Goal: Task Accomplishment & Management: Use online tool/utility

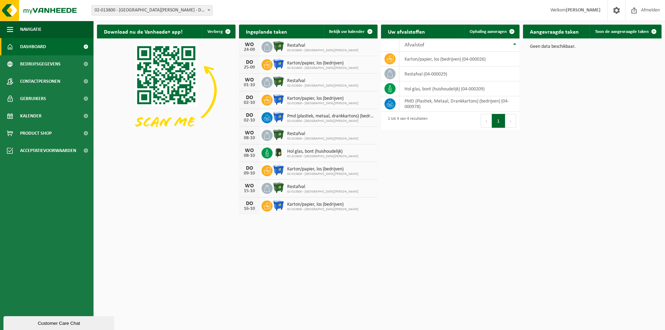
click at [209, 12] on span at bounding box center [208, 10] width 7 height 9
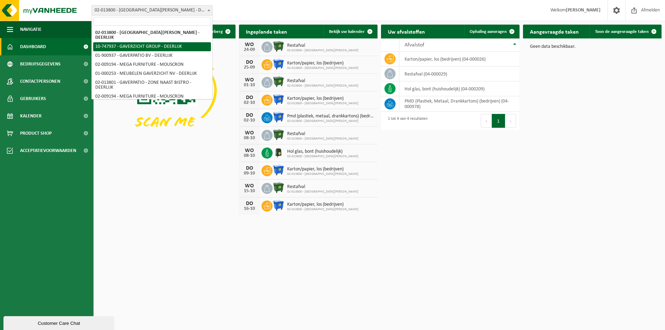
select select "5973"
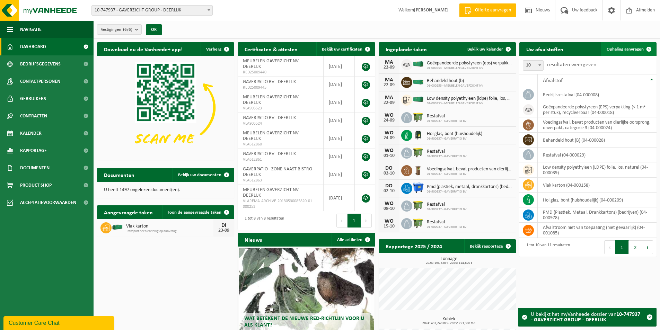
click at [628, 51] on span "Ophaling aanvragen" at bounding box center [625, 49] width 37 height 5
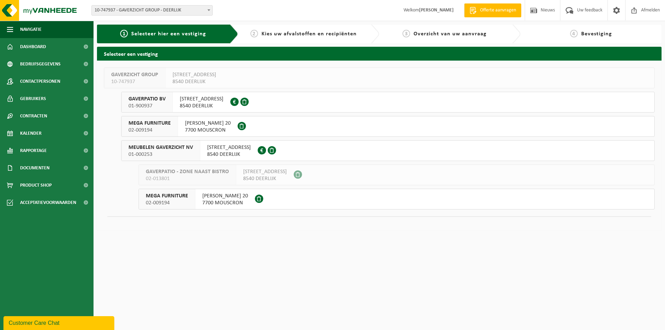
click at [227, 149] on span "STATIONSSTRAAT 233" at bounding box center [229, 147] width 44 height 7
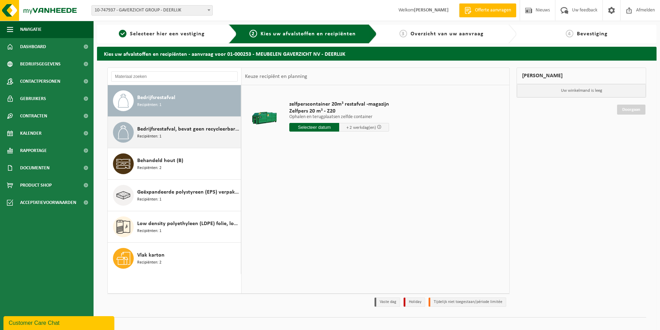
click at [192, 135] on div "Bedrijfsrestafval, bevat geen recycleerbare fracties, verbrandbaar na verkleini…" at bounding box center [188, 132] width 102 height 21
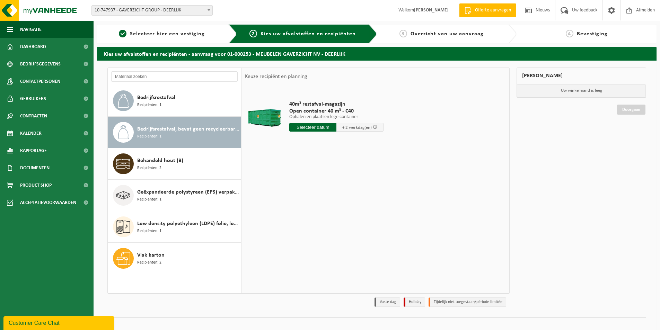
click at [321, 127] on input "text" at bounding box center [312, 127] width 47 height 9
click at [307, 201] on div "23" at bounding box center [308, 199] width 12 height 11
type input "Van 2025-09-23"
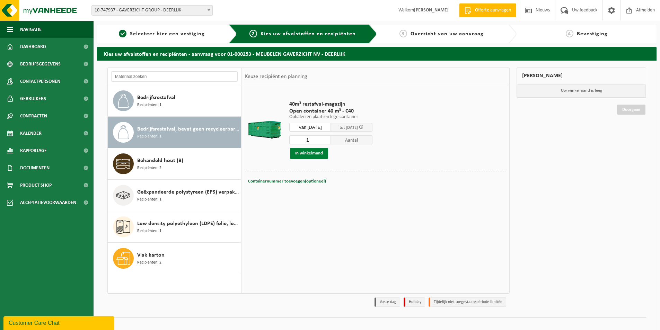
click at [316, 153] on button "In winkelmand" at bounding box center [309, 153] width 38 height 11
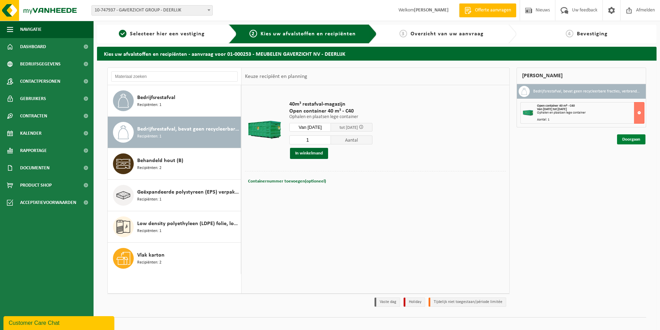
click at [632, 140] on link "Doorgaan" at bounding box center [631, 139] width 28 height 10
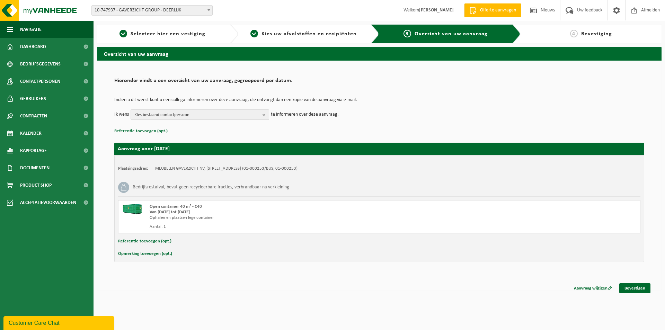
click at [263, 115] on b "button" at bounding box center [266, 115] width 6 height 10
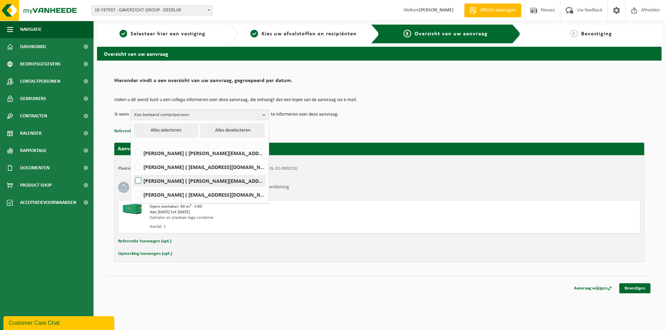
click at [139, 178] on label "[PERSON_NAME] ( [PERSON_NAME][EMAIL_ADDRESS][DOMAIN_NAME] )" at bounding box center [200, 181] width 132 height 10
click at [133, 172] on input "[PERSON_NAME] ( [PERSON_NAME][EMAIL_ADDRESS][DOMAIN_NAME] )" at bounding box center [132, 172] width 0 height 0
checkbox input "true"
click at [139, 152] on label "[PERSON_NAME] ( [PERSON_NAME][EMAIL_ADDRESS][DOMAIN_NAME] )" at bounding box center [200, 153] width 132 height 10
click at [133, 144] on input "[PERSON_NAME] ( [PERSON_NAME][EMAIL_ADDRESS][DOMAIN_NAME] )" at bounding box center [132, 144] width 0 height 0
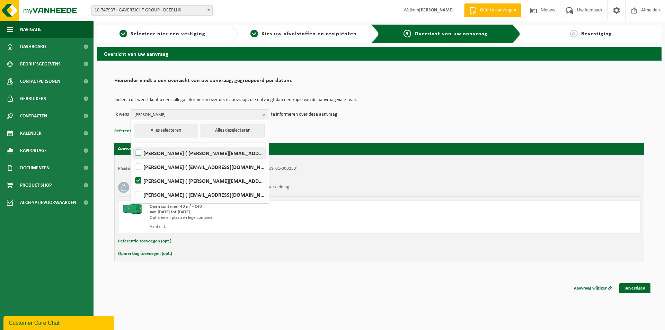
checkbox input "true"
click at [139, 166] on label "[PERSON_NAME] ( [EMAIL_ADDRESS][DOMAIN_NAME] )" at bounding box center [200, 167] width 132 height 10
click at [133, 158] on input "[PERSON_NAME] ( [EMAIL_ADDRESS][DOMAIN_NAME] )" at bounding box center [132, 158] width 0 height 0
checkbox input "true"
click at [316, 127] on p "Referentie toevoegen (opt.)" at bounding box center [379, 131] width 530 height 9
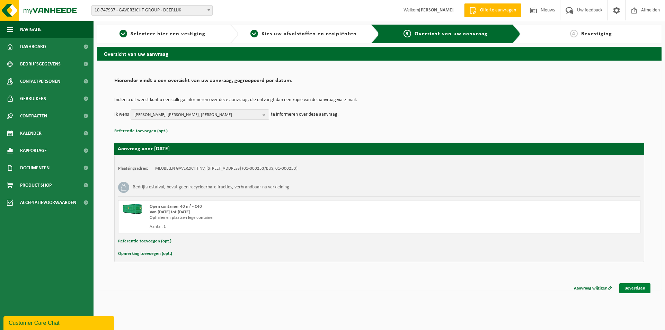
click at [635, 289] on link "Bevestigen" at bounding box center [634, 288] width 31 height 10
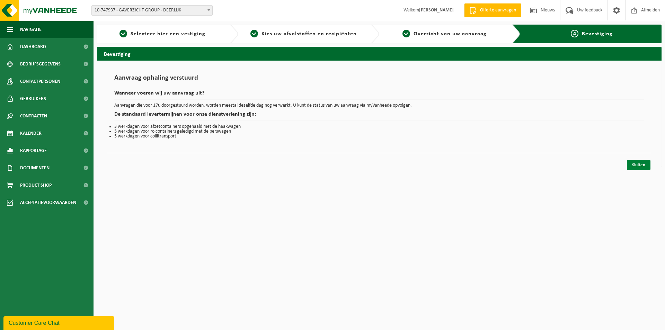
click at [633, 167] on link "Sluiten" at bounding box center [639, 165] width 24 height 10
